Goal: Transaction & Acquisition: Purchase product/service

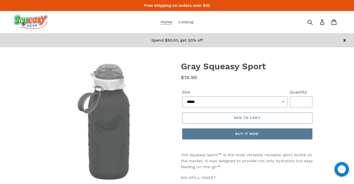
click at [169, 21] on span "Home" at bounding box center [167, 22] width 12 height 5
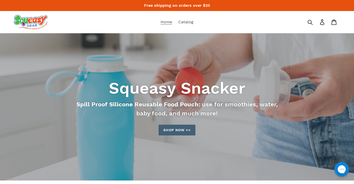
click at [170, 129] on link "Shop now >>" at bounding box center [177, 130] width 37 height 11
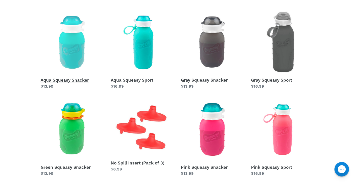
scroll to position [87, 0]
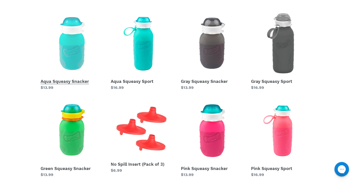
click at [74, 51] on link "Aqua Squeasy Snacker" at bounding box center [72, 51] width 63 height 78
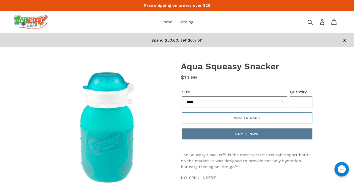
click at [237, 104] on select "**** ***** ******" at bounding box center [234, 101] width 105 height 11
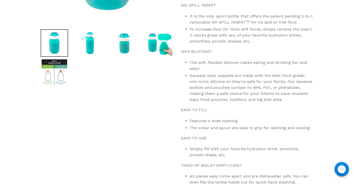
scroll to position [173, 0]
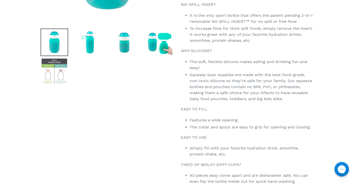
click at [49, 78] on img at bounding box center [55, 72] width 28 height 28
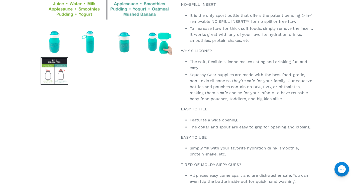
click at [66, 78] on img at bounding box center [55, 71] width 28 height 28
click at [46, 78] on img at bounding box center [55, 71] width 28 height 28
click at [66, 76] on img at bounding box center [55, 71] width 28 height 28
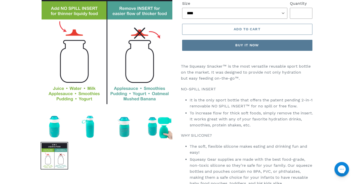
scroll to position [0, 0]
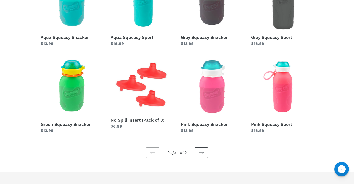
scroll to position [133, 0]
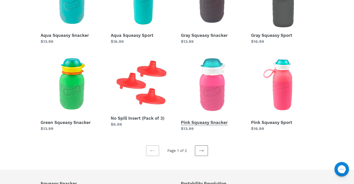
click at [208, 123] on link "Pink Squeasy Snacker" at bounding box center [212, 92] width 63 height 78
